Goal: Task Accomplishment & Management: Manage account settings

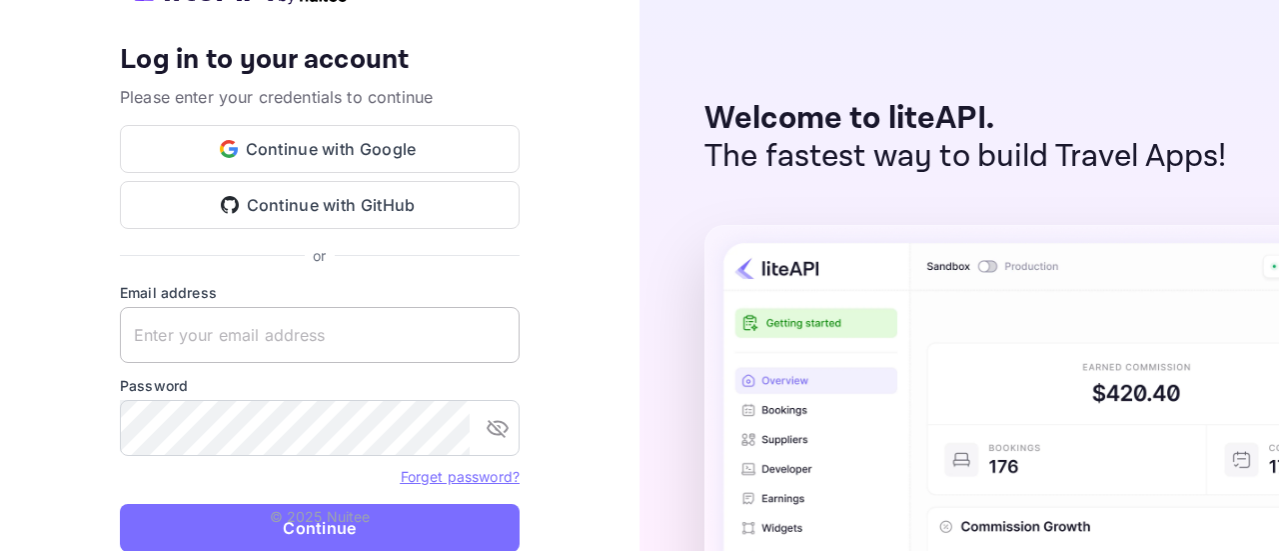
click at [317, 334] on input "text" at bounding box center [320, 335] width 400 height 56
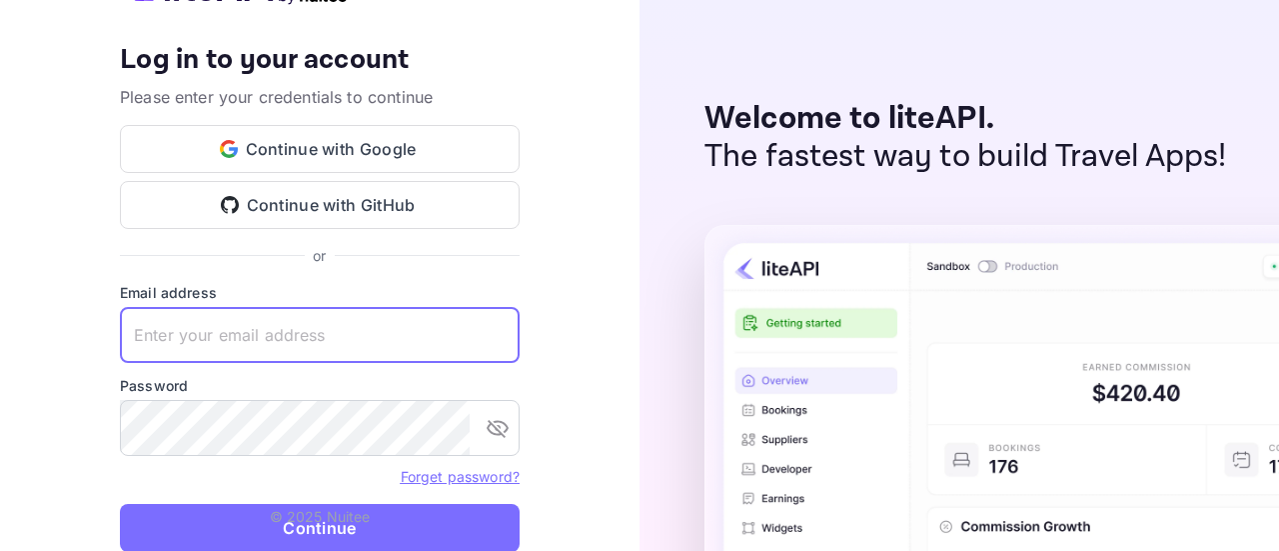
click at [316, 353] on input "text" at bounding box center [320, 335] width 400 height 56
paste input "[EMAIL_ADDRESS][DOMAIN_NAME]"
type input "[EMAIL_ADDRESS][DOMAIN_NAME]"
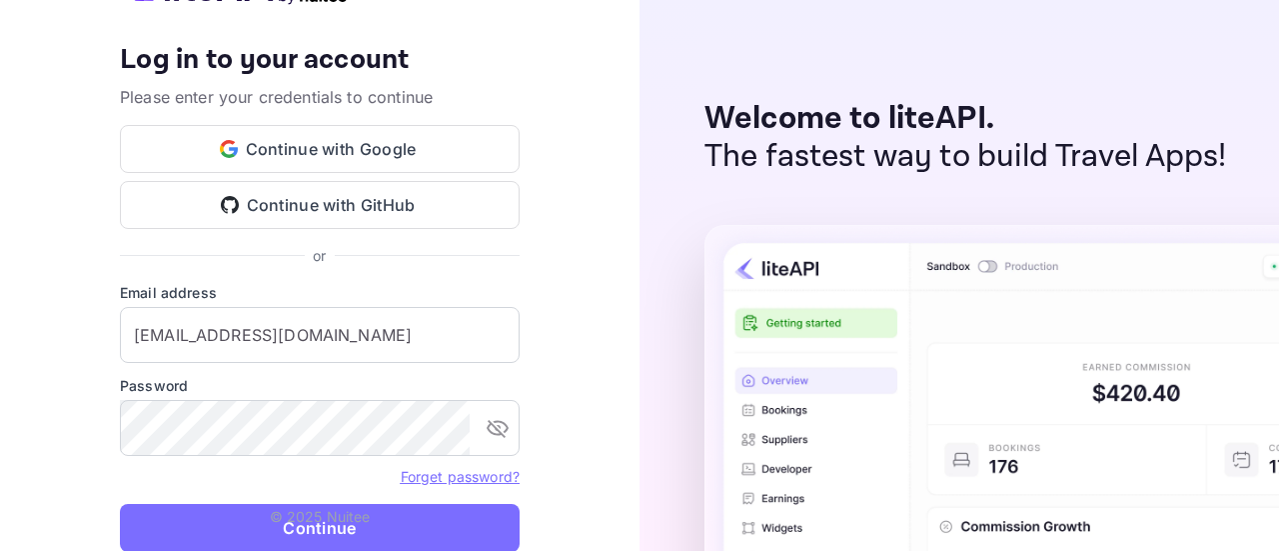
click at [275, 516] on p "© 2025 Nuitee" at bounding box center [320, 516] width 101 height 21
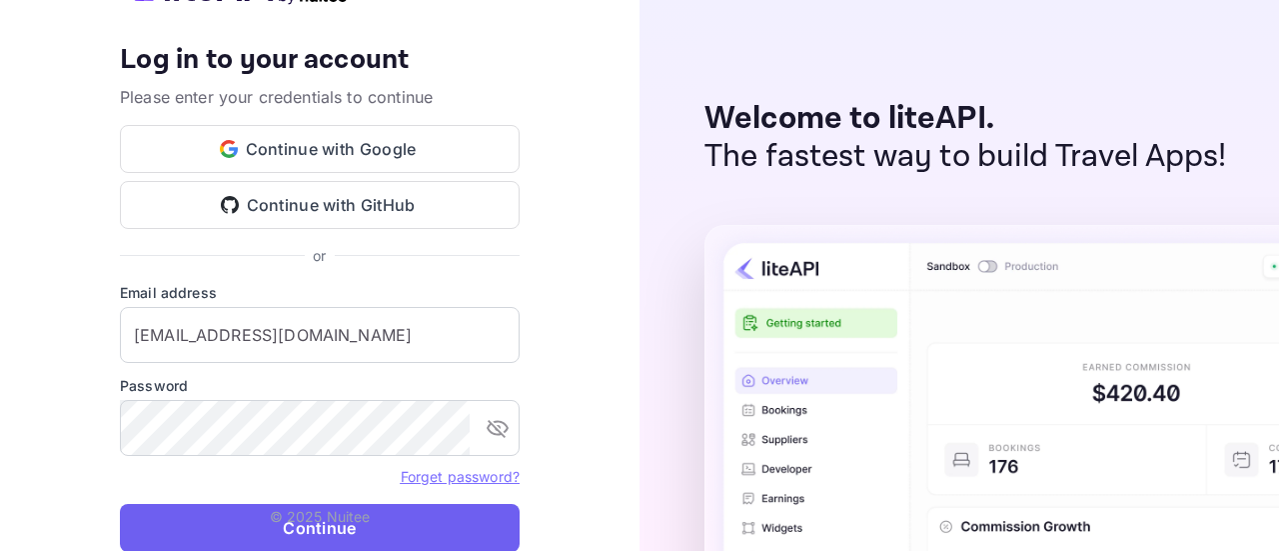
click at [295, 529] on button "Continue" at bounding box center [320, 528] width 400 height 48
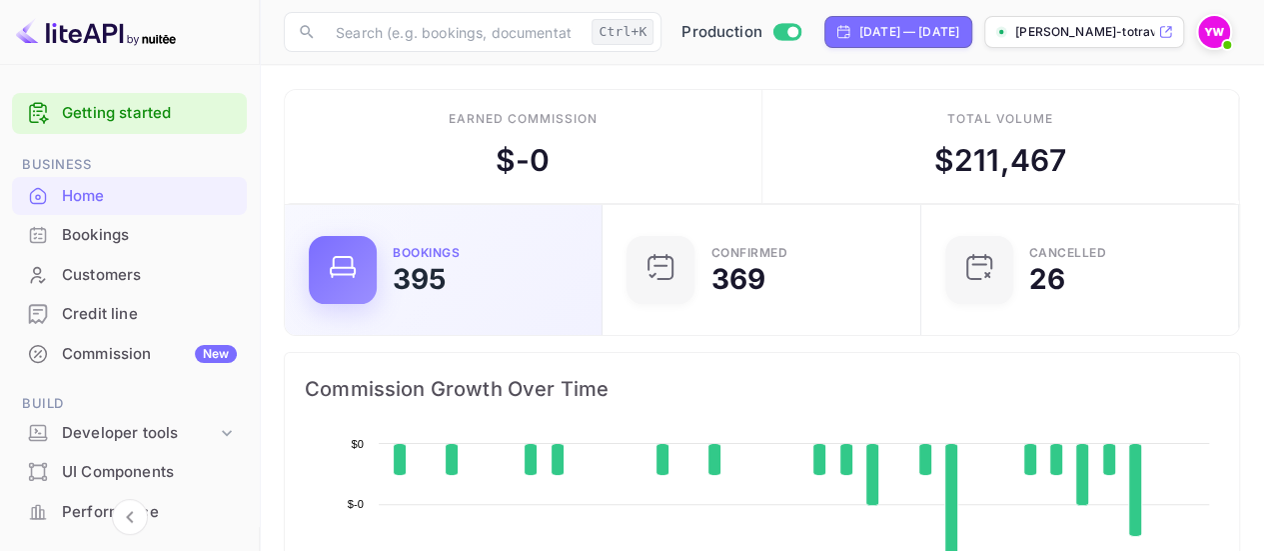
scroll to position [309, 292]
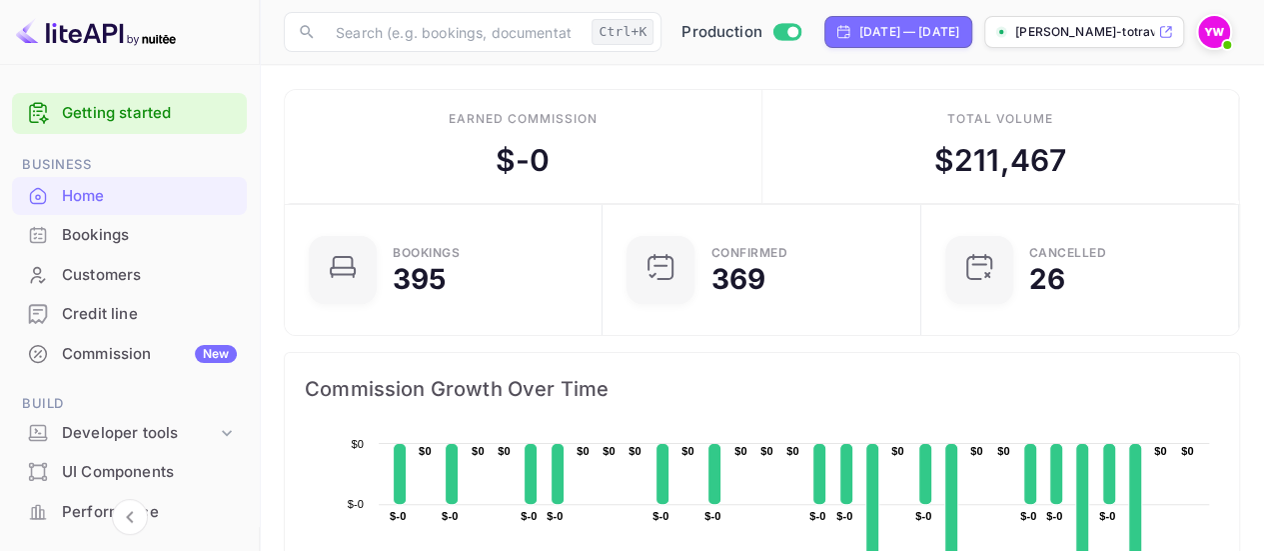
click at [100, 233] on div "Bookings" at bounding box center [149, 235] width 175 height 23
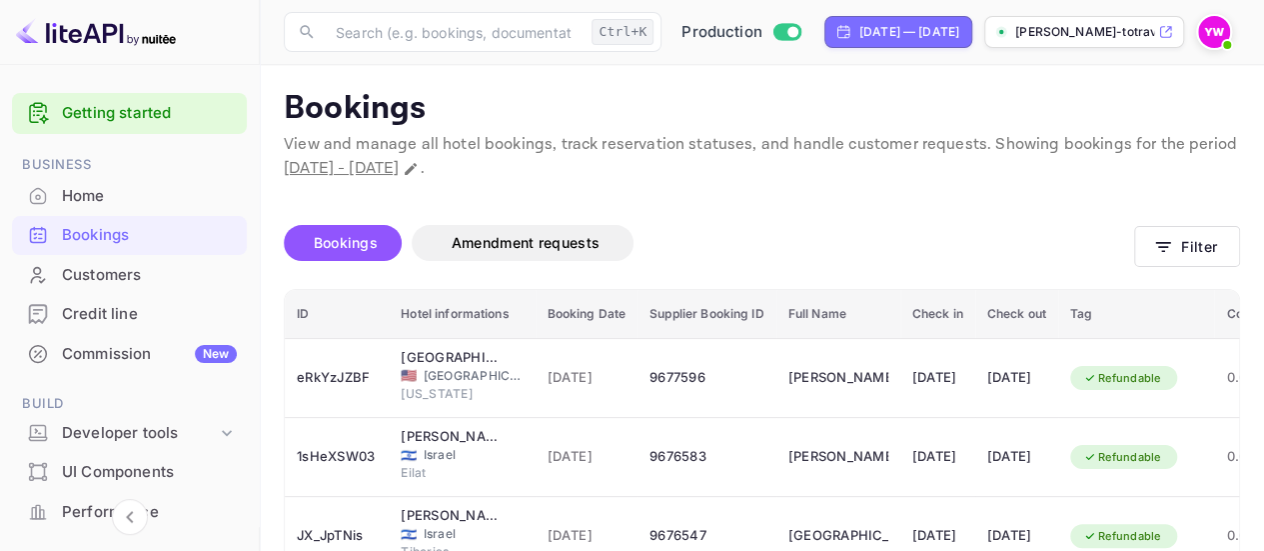
click at [739, 225] on div "Bookings Amendment requests" at bounding box center [709, 243] width 850 height 36
click at [1158, 252] on icon "button" at bounding box center [1163, 247] width 20 height 20
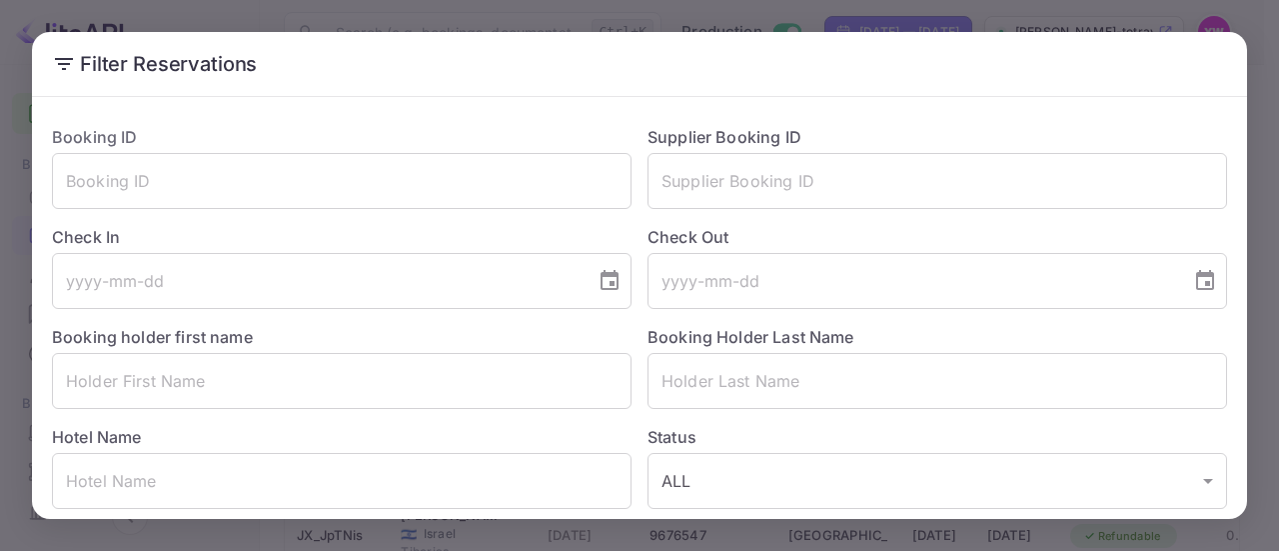
click at [292, 77] on h2 "Filter Reservations" at bounding box center [639, 64] width 1215 height 64
click at [869, 21] on div "Filter Reservations Booking ID ​ Supplier Booking ID ​ Check In ​ Check Out ​ B…" at bounding box center [639, 275] width 1279 height 551
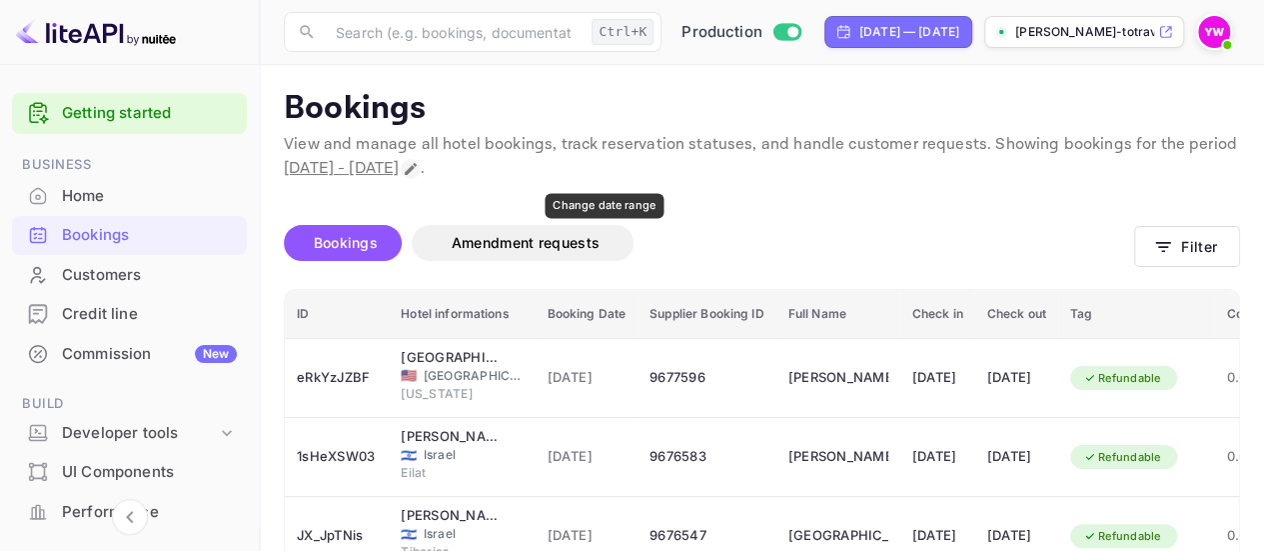
click at [417, 171] on icon "Change date range" at bounding box center [411, 169] width 12 height 12
select select "7"
select select "2025"
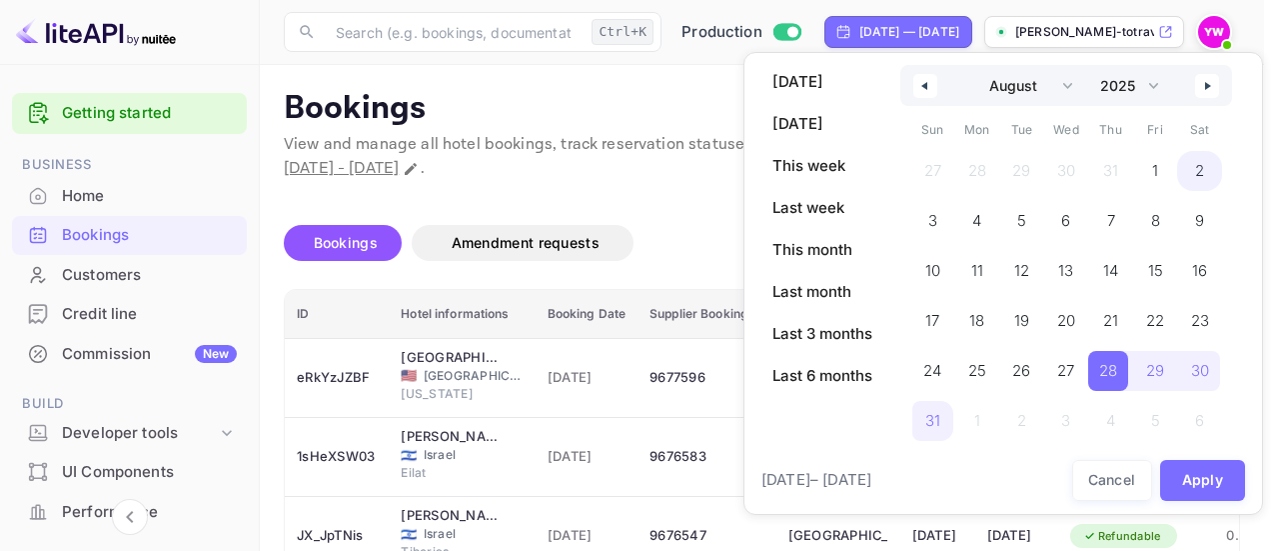
click at [1196, 171] on span "2" at bounding box center [1199, 171] width 9 height 36
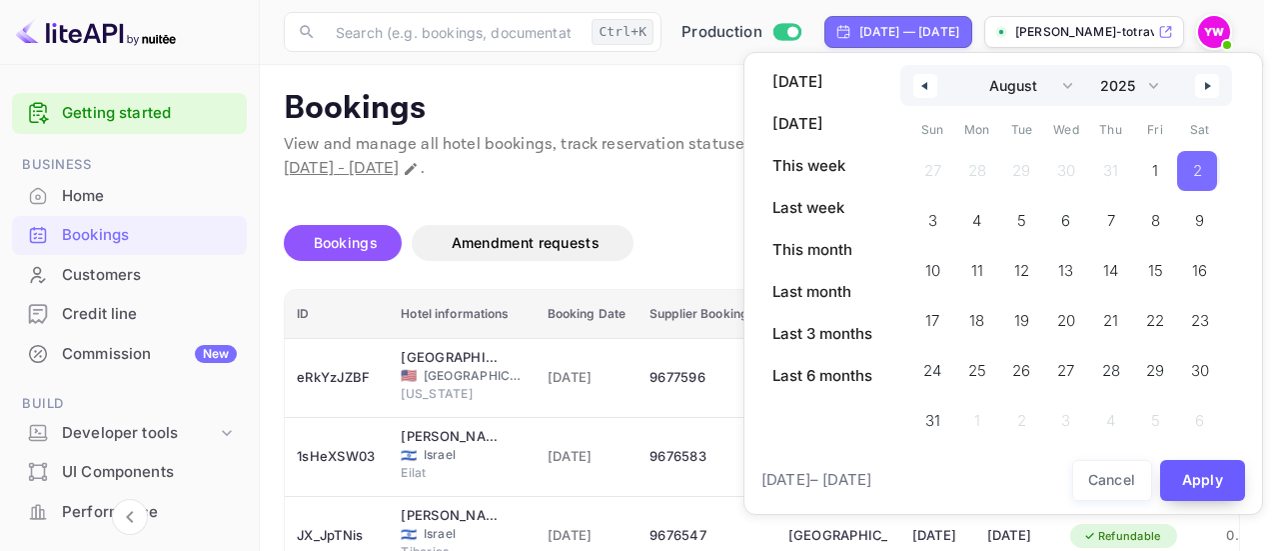
click at [1199, 474] on button "Apply" at bounding box center [1203, 480] width 86 height 41
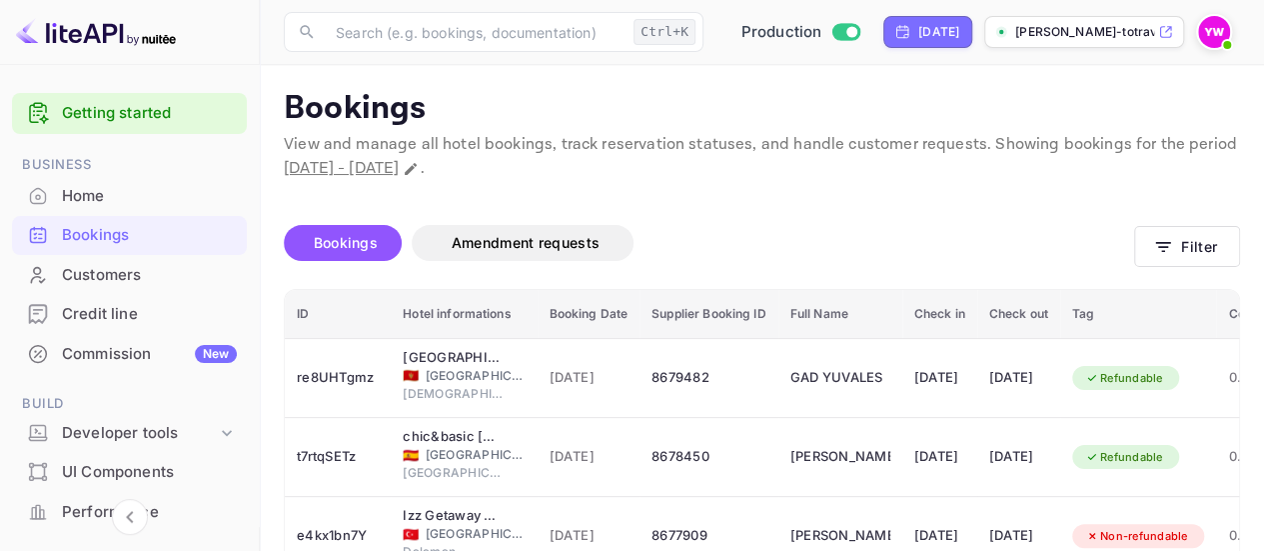
scroll to position [100, 0]
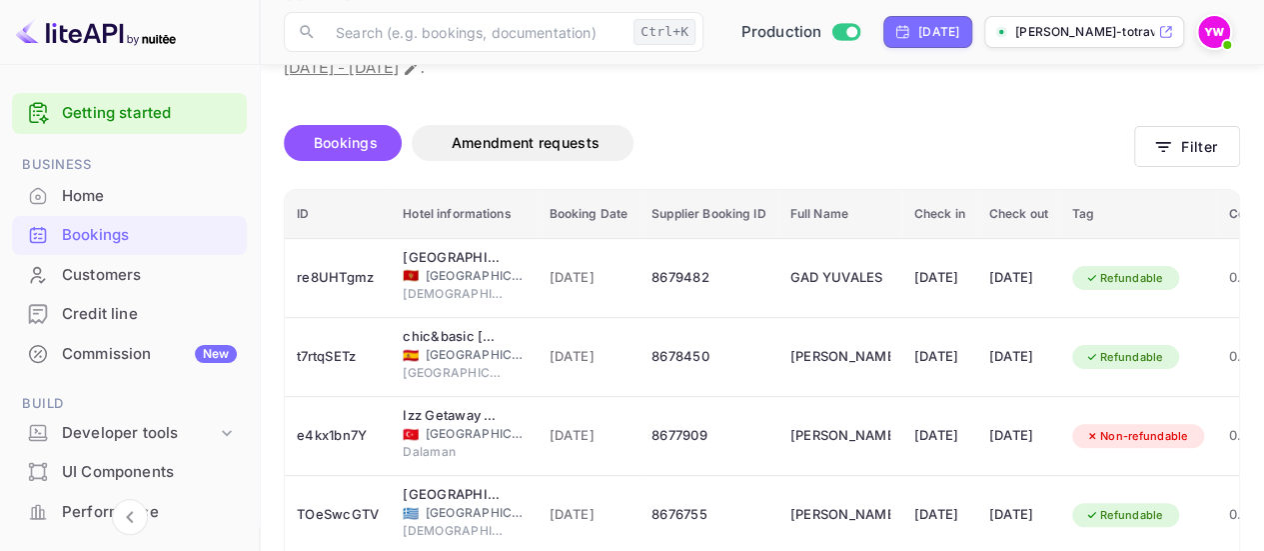
click at [724, 141] on div "Bookings Amendment requests" at bounding box center [709, 143] width 850 height 36
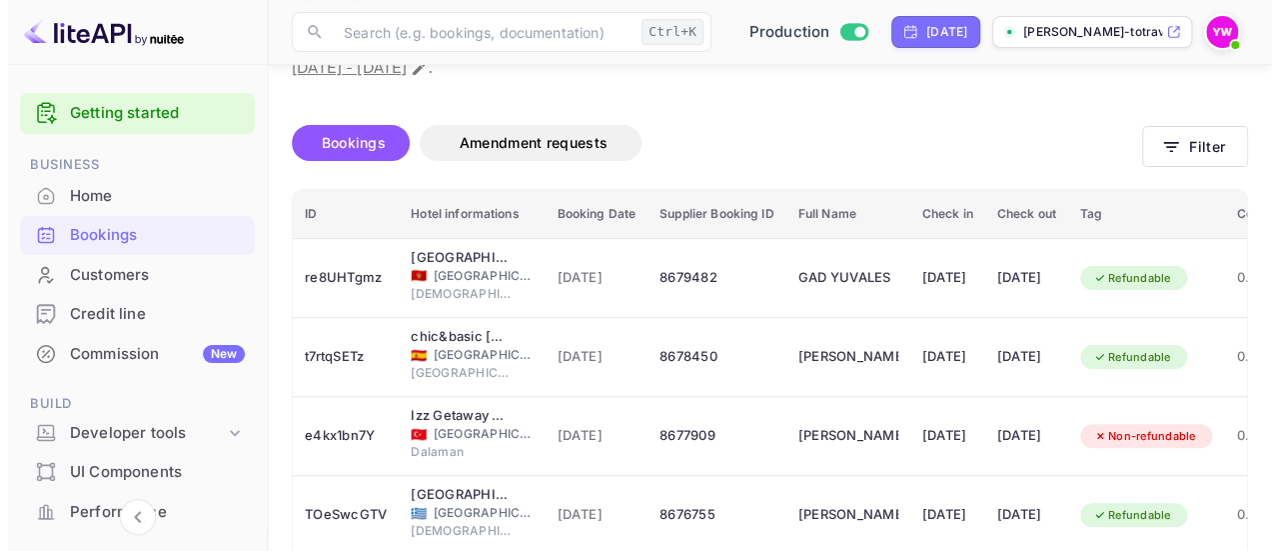
scroll to position [300, 0]
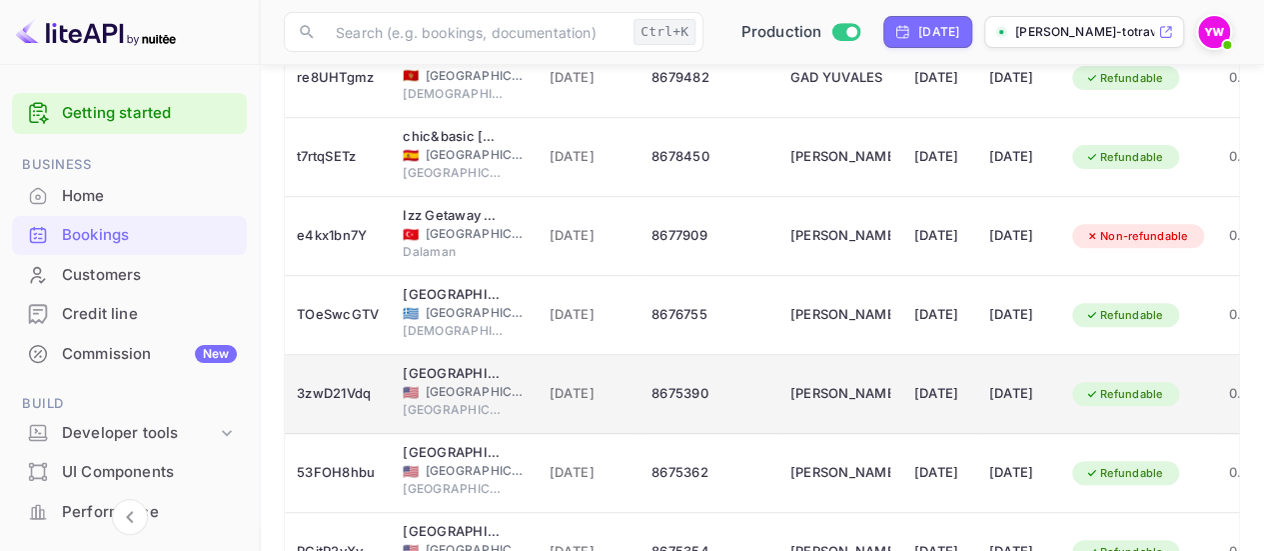
click at [538, 387] on td "[DATE]" at bounding box center [589, 394] width 103 height 79
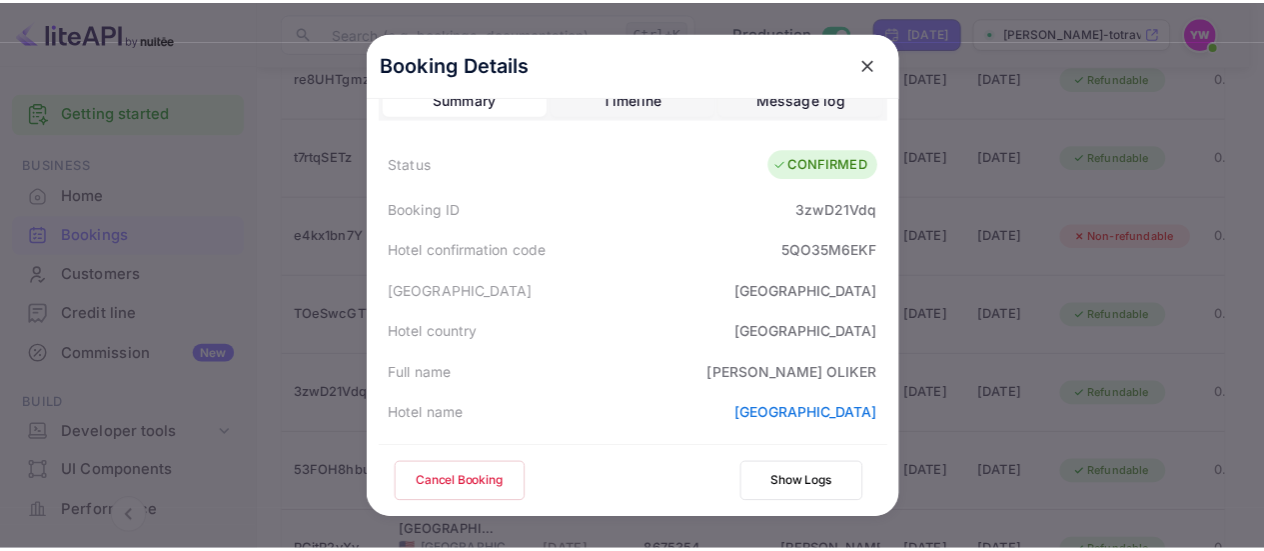
scroll to position [0, 0]
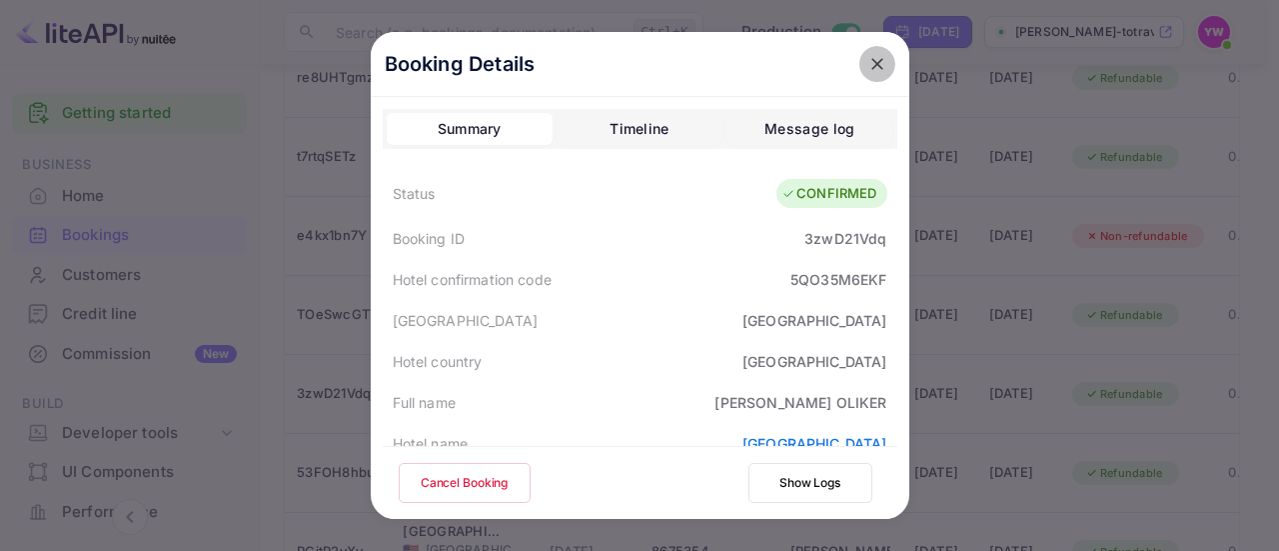
click at [871, 75] on button "close" at bounding box center [877, 64] width 36 height 36
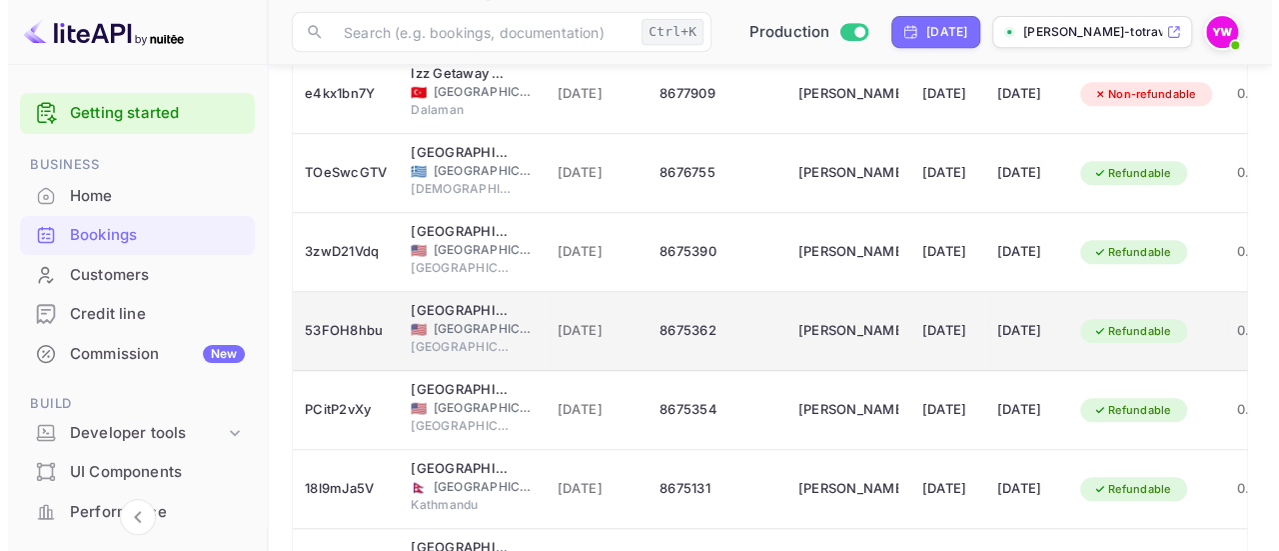
scroll to position [472, 0]
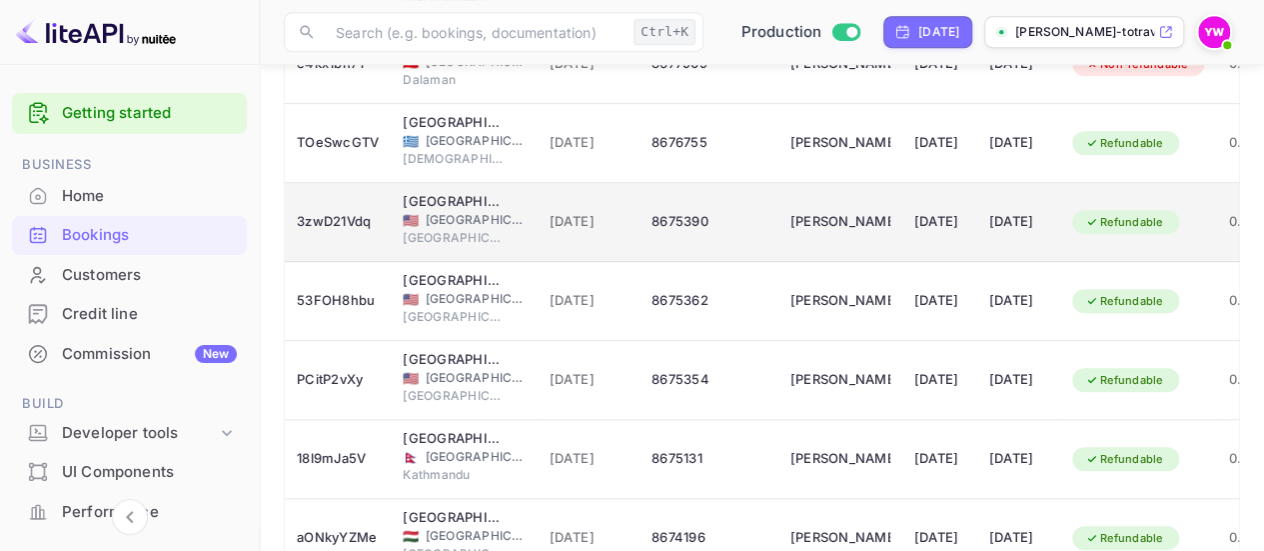
click at [677, 225] on div "8675390" at bounding box center [709, 222] width 114 height 32
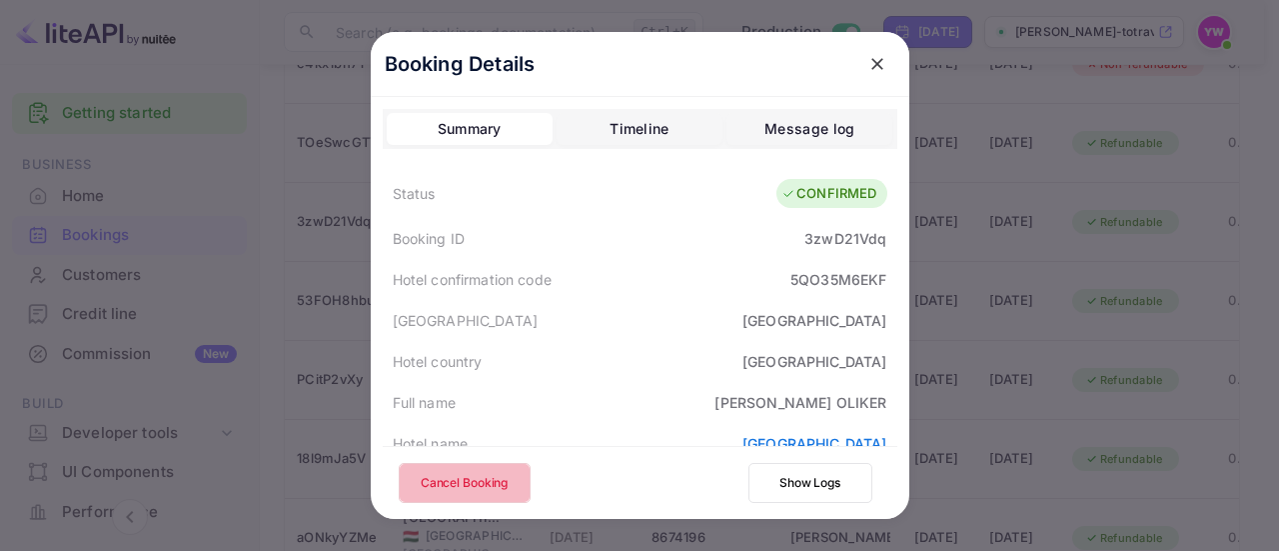
click at [470, 477] on button "Cancel Booking" at bounding box center [465, 483] width 132 height 40
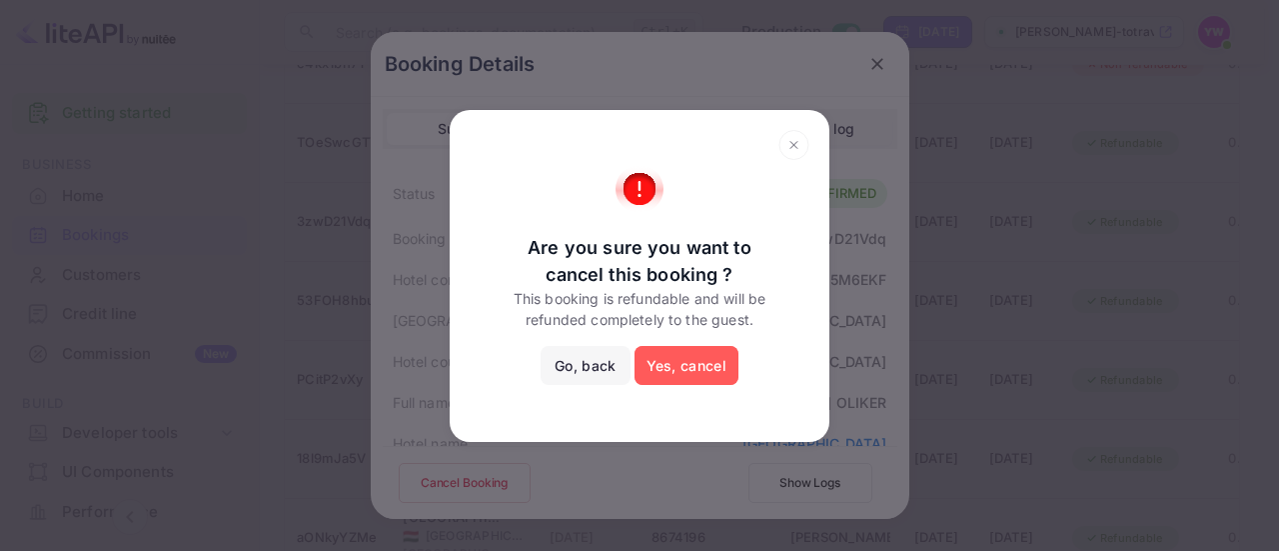
click at [681, 373] on button "Yes, cancel" at bounding box center [687, 366] width 104 height 40
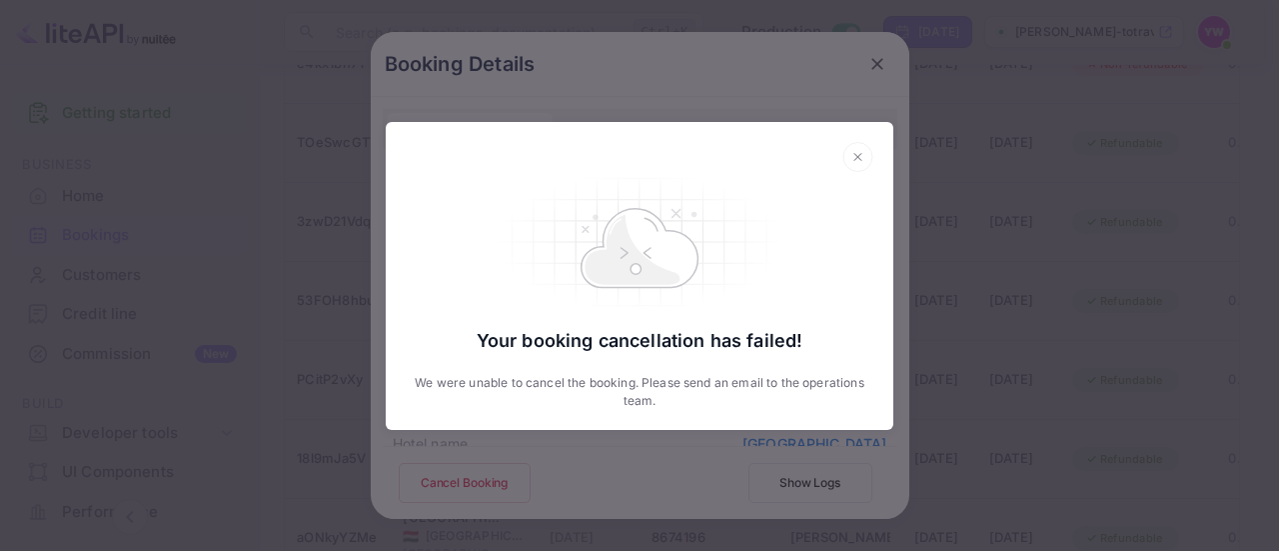
click at [854, 167] on icon at bounding box center [857, 157] width 31 height 30
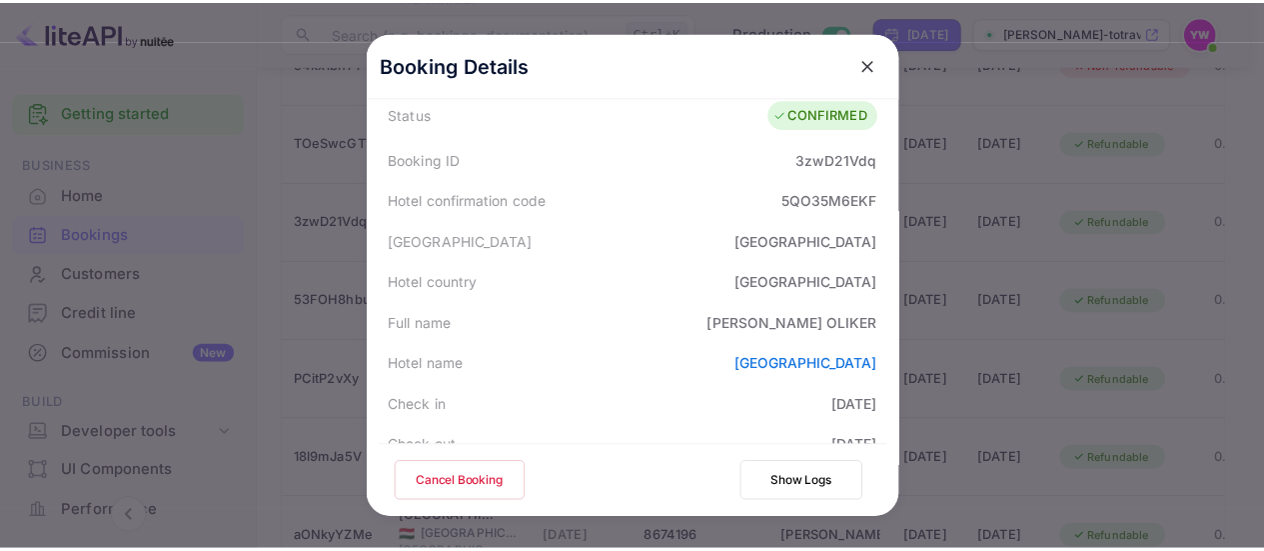
scroll to position [0, 0]
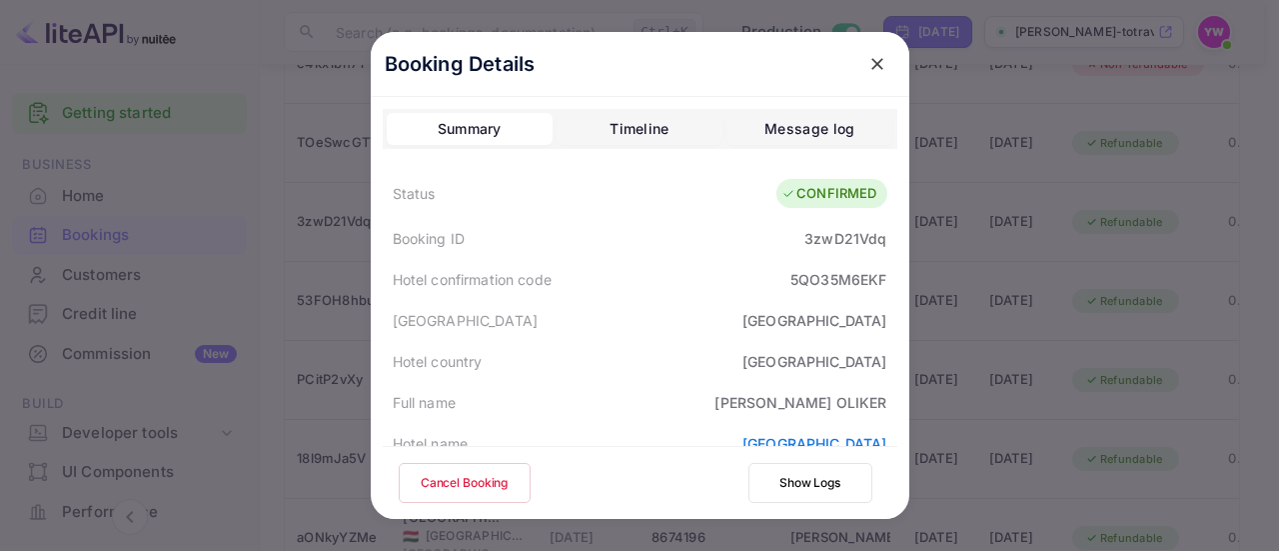
click at [867, 66] on icon "close" at bounding box center [877, 64] width 20 height 20
